Goal: Find specific page/section: Find specific page/section

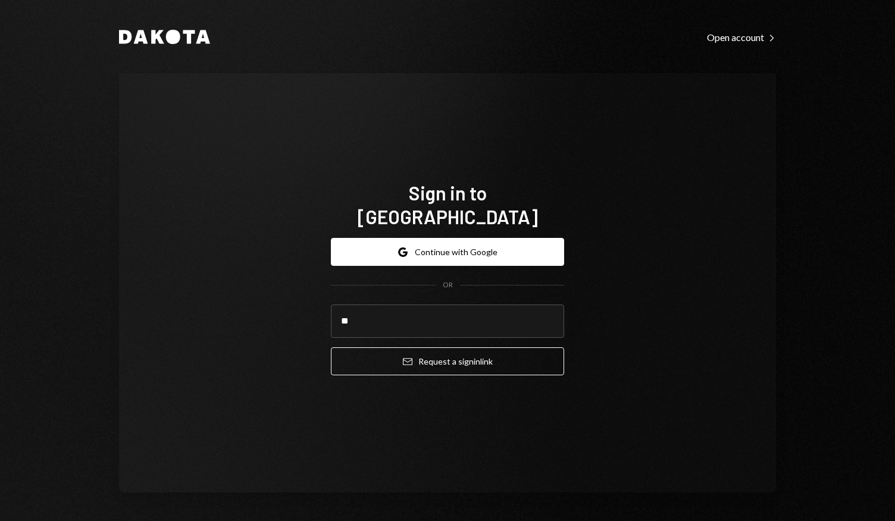
type input "*"
type input "**********"
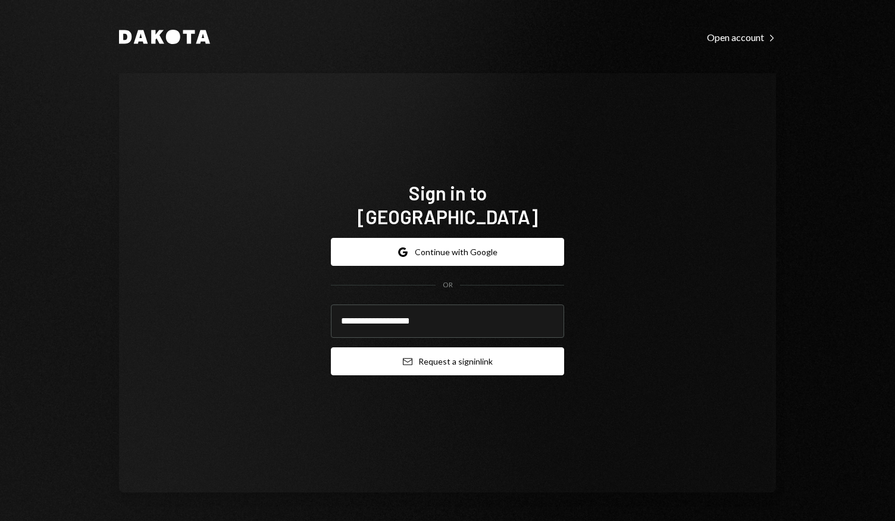
click at [431, 348] on button "Email Request a sign in link" at bounding box center [447, 362] width 233 height 28
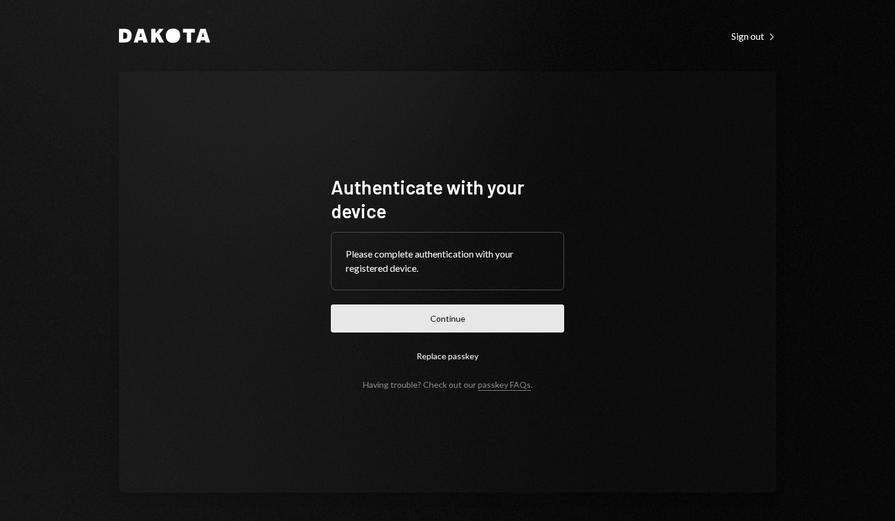
click at [457, 311] on button "Continue" at bounding box center [447, 319] width 233 height 28
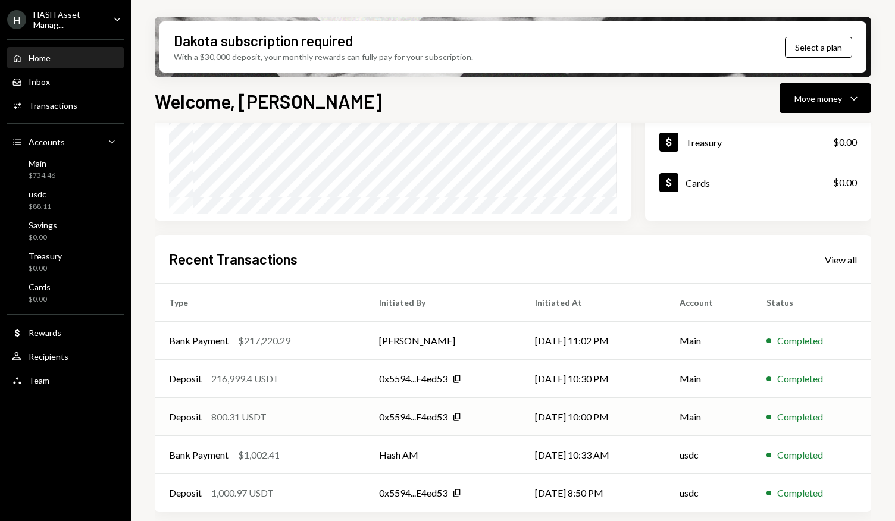
scroll to position [196, 0]
click at [75, 167] on div "Main $734.46" at bounding box center [65, 169] width 107 height 23
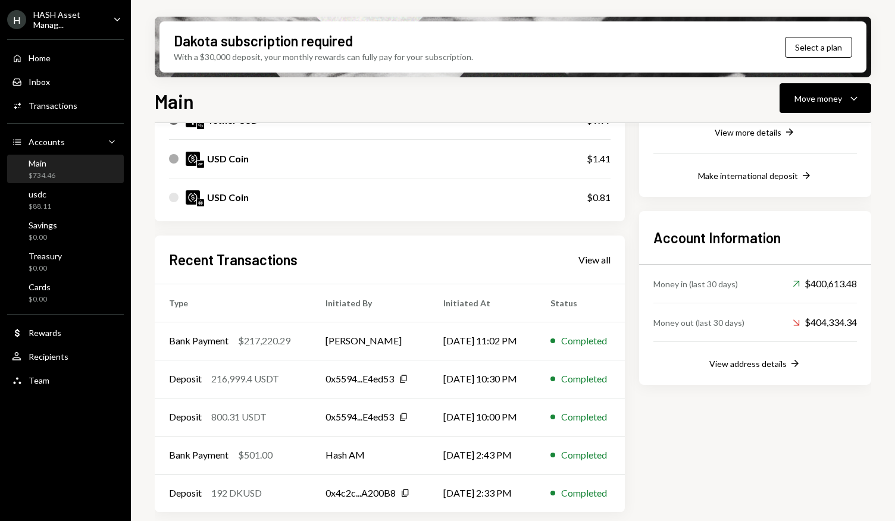
scroll to position [252, 0]
click at [393, 341] on td "[PERSON_NAME]" at bounding box center [370, 341] width 118 height 38
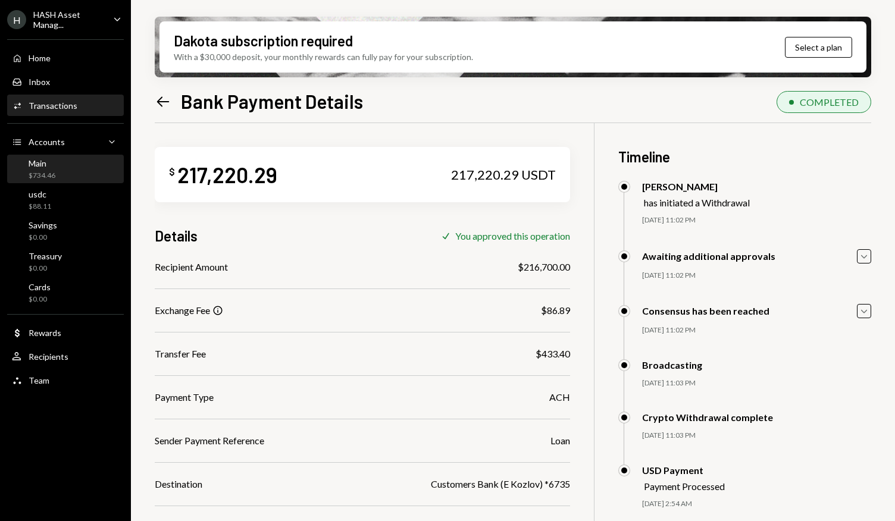
click at [57, 164] on div "Main $734.46" at bounding box center [65, 169] width 107 height 23
